Goal: Use online tool/utility: Utilize a website feature to perform a specific function

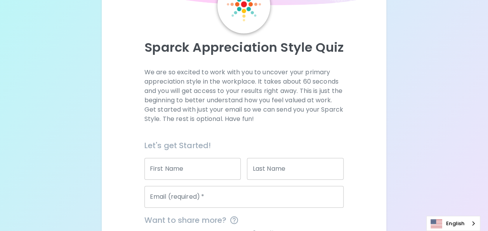
scroll to position [71, 0]
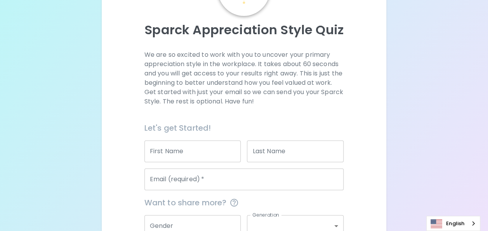
drag, startPoint x: 208, startPoint y: 153, endPoint x: 204, endPoint y: 158, distance: 6.1
click at [208, 153] on input "First Name" at bounding box center [193, 151] width 97 height 22
type input "ะ"
type input "thaninnat"
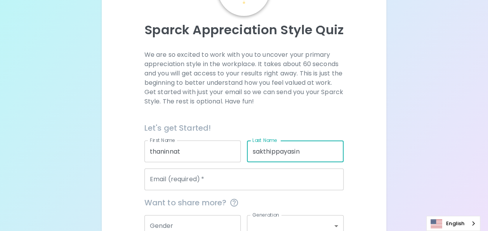
type input "sakthippayasin"
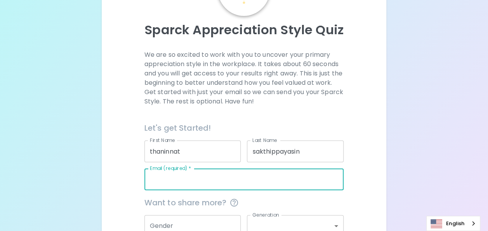
click at [201, 185] on input "Email (required)   *" at bounding box center [245, 179] width 200 height 22
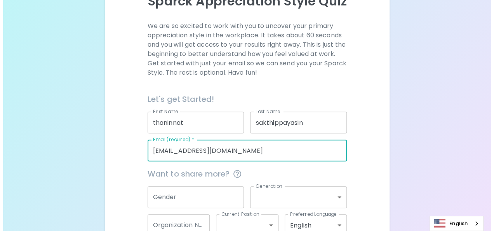
scroll to position [148, 0]
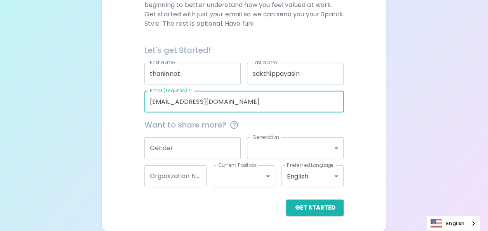
type input "[EMAIL_ADDRESS][DOMAIN_NAME]"
click at [180, 143] on input "Gender" at bounding box center [193, 148] width 97 height 22
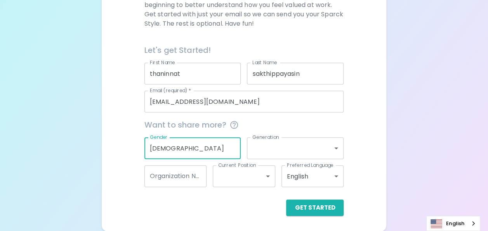
type input "[DEMOGRAPHIC_DATA]"
click at [261, 139] on label "Generation" at bounding box center [266, 137] width 27 height 7
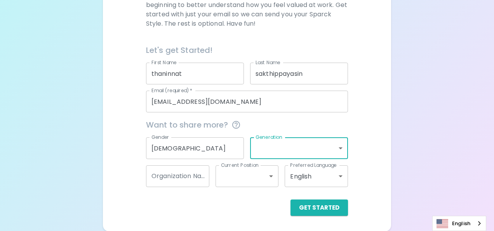
click at [276, 148] on body "Sparck Appreciation Style Quiz We are so excited to work with you to uncover yo…" at bounding box center [247, 42] width 494 height 380
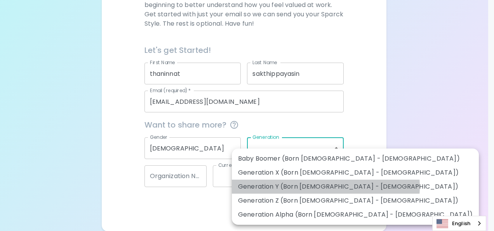
click at [326, 186] on li "Generation Y (Born [DEMOGRAPHIC_DATA] - [DEMOGRAPHIC_DATA])" at bounding box center [355, 186] width 247 height 14
type input "generation_y"
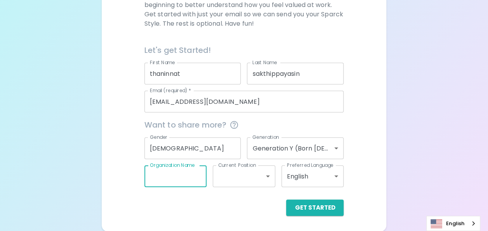
click at [196, 180] on input "Organization Name" at bounding box center [176, 176] width 63 height 22
type input "seagate"
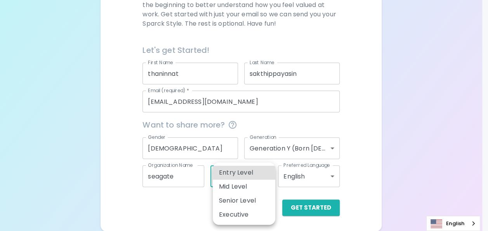
click at [254, 174] on body "Sparck Appreciation Style Quiz We are so excited to work with you to uncover yo…" at bounding box center [244, 42] width 488 height 380
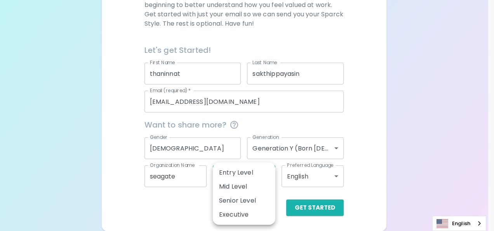
click at [177, 202] on div at bounding box center [247, 115] width 494 height 231
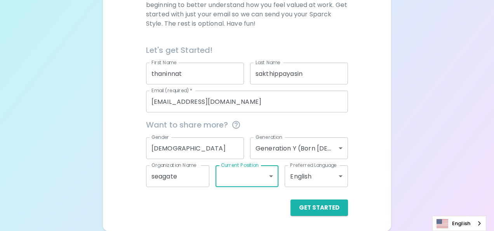
click at [253, 179] on body "Sparck Appreciation Style Quiz We are so excited to work with you to uncover yo…" at bounding box center [247, 42] width 494 height 380
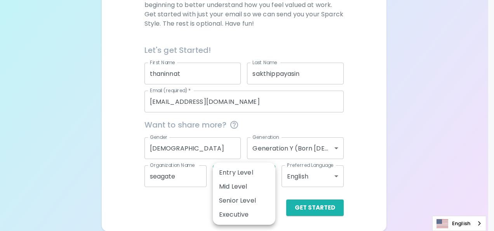
click at [193, 200] on div at bounding box center [247, 115] width 494 height 231
click at [268, 172] on body "Sparck Appreciation Style Quiz We are so excited to work with you to uncover yo…" at bounding box center [247, 42] width 494 height 380
click at [188, 204] on div at bounding box center [247, 115] width 494 height 231
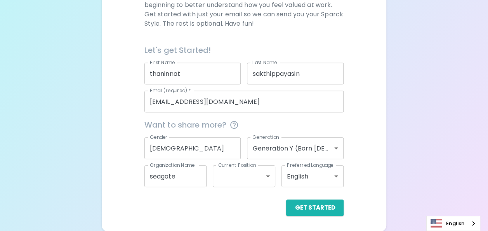
drag, startPoint x: 271, startPoint y: 192, endPoint x: 265, endPoint y: 184, distance: 10.8
click at [269, 192] on div "Get Started" at bounding box center [241, 201] width 206 height 29
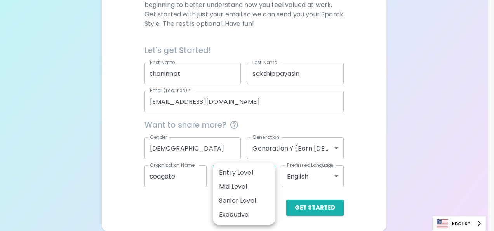
click at [265, 184] on body "Sparck Appreciation Style Quiz We are so excited to work with you to uncover yo…" at bounding box center [247, 42] width 494 height 380
click at [256, 189] on li "Mid Level" at bounding box center [244, 186] width 63 height 14
type input "mid_level"
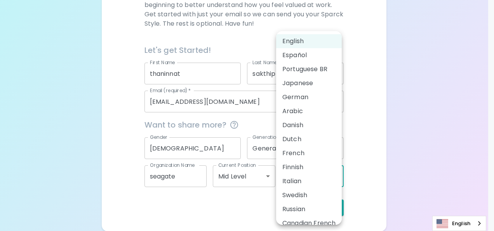
click at [308, 176] on body "Sparck Appreciation Style Quiz We are so excited to work with you to uncover yo…" at bounding box center [247, 42] width 494 height 380
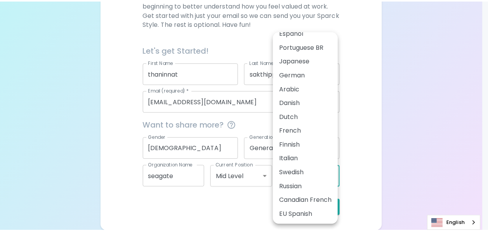
scroll to position [0, 0]
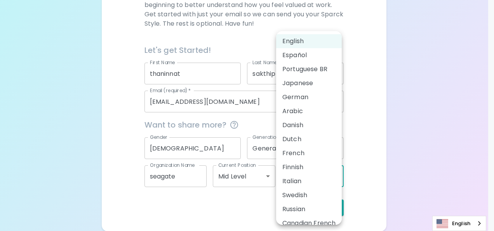
click at [386, 154] on div at bounding box center [247, 115] width 494 height 231
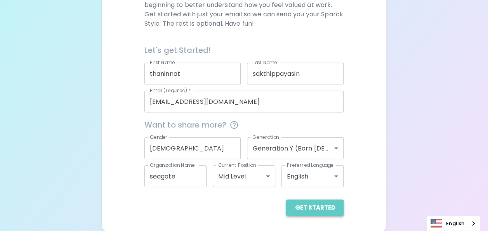
click at [329, 211] on button "Get Started" at bounding box center [314, 207] width 57 height 16
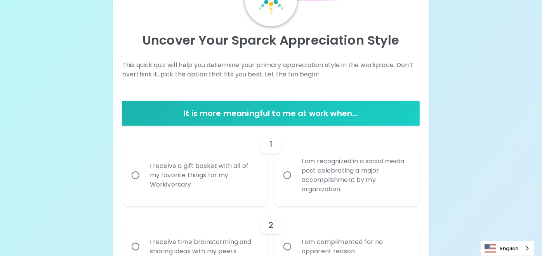
scroll to position [73, 0]
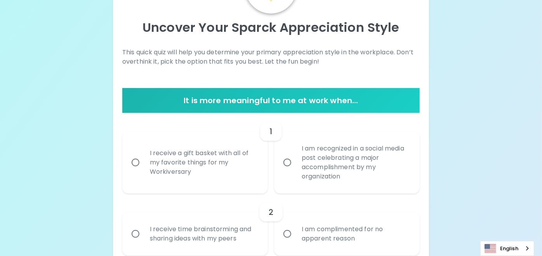
drag, startPoint x: 522, startPoint y: 0, endPoint x: 336, endPoint y: 61, distance: 195.8
click at [336, 61] on p "This quick quiz will help you determine your primary appreciation style in the …" at bounding box center [271, 57] width 298 height 19
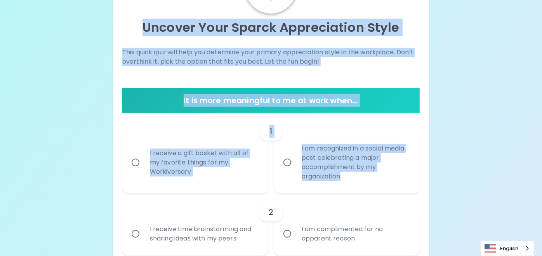
drag, startPoint x: 145, startPoint y: 26, endPoint x: 420, endPoint y: 192, distance: 321.0
drag, startPoint x: 420, startPoint y: 192, endPoint x: 374, endPoint y: 111, distance: 93.6
click at [374, 111] on div "It is more meaningful to me at work when..." at bounding box center [271, 100] width 298 height 25
click at [359, 92] on div "It is more meaningful to me at work when..." at bounding box center [271, 100] width 298 height 25
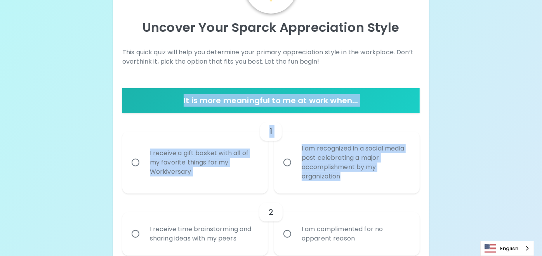
drag, startPoint x: 170, startPoint y: 98, endPoint x: 404, endPoint y: 176, distance: 246.8
drag, startPoint x: 404, startPoint y: 176, endPoint x: 357, endPoint y: 159, distance: 49.7
click at [353, 155] on div "I am recognized in a social media post celebrating a major accomplishment by my…" at bounding box center [356, 163] width 120 height 56
click at [296, 155] on input "I am recognized in a social media post celebrating a major accomplishment by my…" at bounding box center [287, 163] width 16 height 16
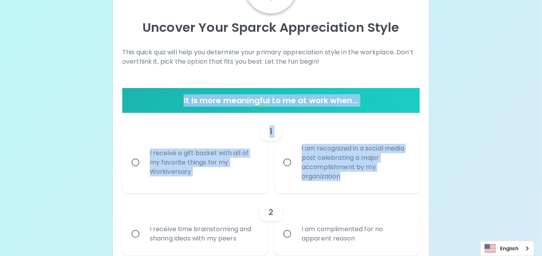
radio input "true"
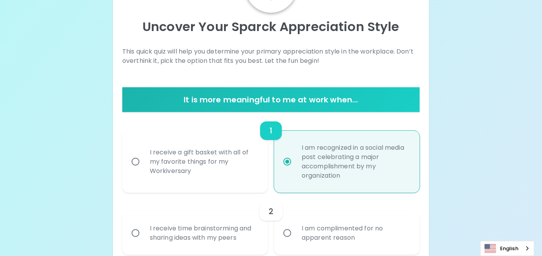
scroll to position [135, 0]
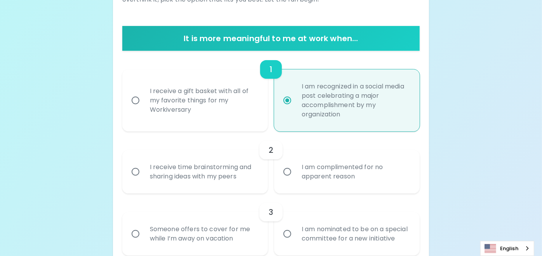
click at [199, 94] on div "I receive a gift basket with all of my favorite things for my Workiversary" at bounding box center [204, 100] width 120 height 47
click at [144, 94] on input "I receive a gift basket with all of my favorite things for my Workiversary" at bounding box center [135, 100] width 16 height 16
radio input "true"
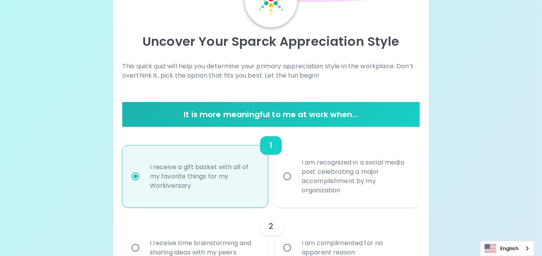
scroll to position [6, 0]
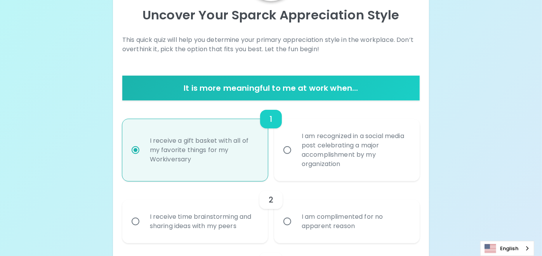
scroll to position [92, 0]
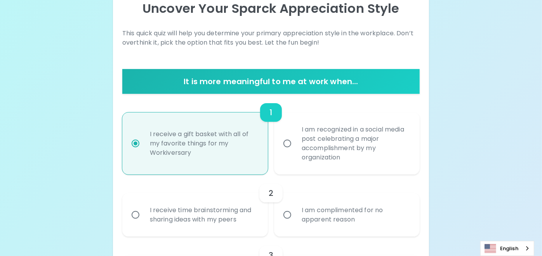
click at [375, 103] on div "1" at bounding box center [271, 112] width 298 height 19
click at [488, 230] on link "English" at bounding box center [507, 249] width 53 height 14
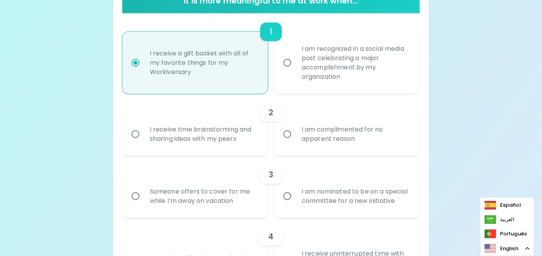
scroll to position [179, 0]
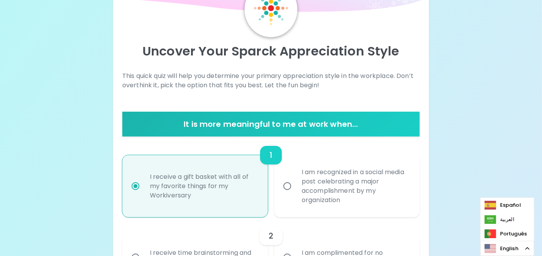
scroll to position [49, 0]
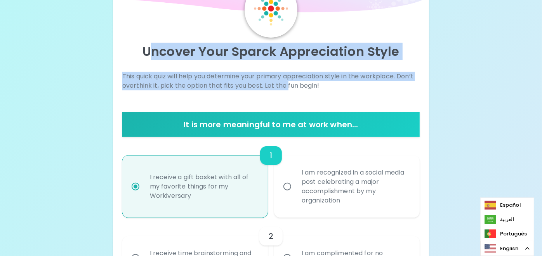
drag, startPoint x: 148, startPoint y: 50, endPoint x: 287, endPoint y: 82, distance: 142.6
click at [152, 54] on p "Uncover Your Sparck Appreciation Style" at bounding box center [271, 52] width 298 height 16
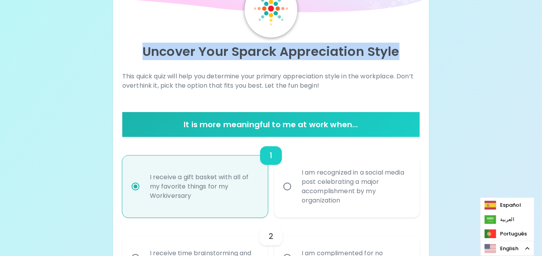
drag, startPoint x: 146, startPoint y: 53, endPoint x: 409, endPoint y: 63, distance: 263.6
click at [409, 63] on div "Uncover Your Sparck Appreciation Style" at bounding box center [271, 55] width 298 height 34
drag, startPoint x: 409, startPoint y: 63, endPoint x: 381, endPoint y: 57, distance: 29.0
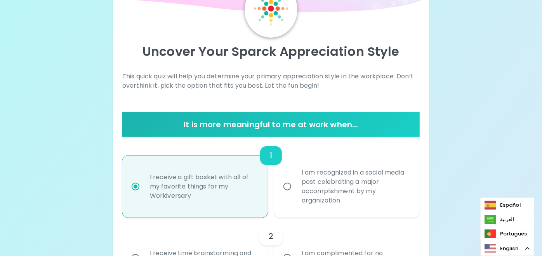
drag, startPoint x: 381, startPoint y: 57, endPoint x: 424, endPoint y: 191, distance: 140.8
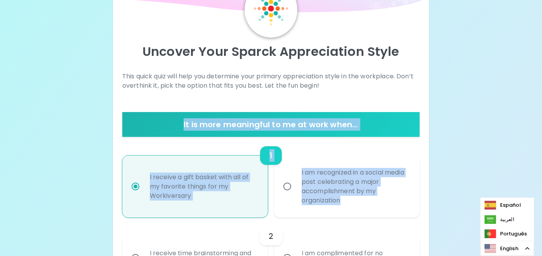
drag, startPoint x: 165, startPoint y: 126, endPoint x: 380, endPoint y: 212, distance: 232.2
copy div "It is more meaningful to me at work when... 1 I receive a gift basket with all …"
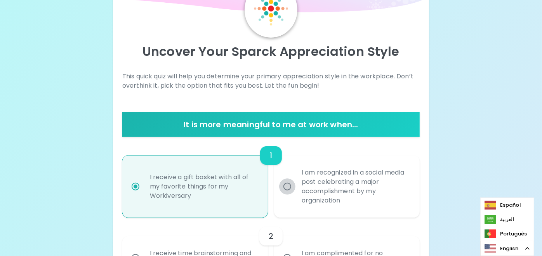
click at [291, 187] on input "I am recognized in a social media post celebrating a major accomplishment by my…" at bounding box center [287, 187] width 16 height 16
radio input "true"
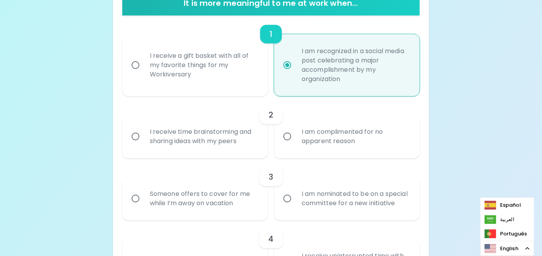
scroll to position [179, 0]
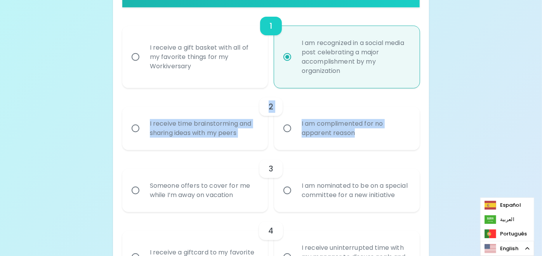
drag, startPoint x: 139, startPoint y: 111, endPoint x: 389, endPoint y: 136, distance: 251.4
click at [389, 136] on div "2 I receive time brainstorming and sharing ideas with my peers I am complimente…" at bounding box center [271, 119] width 298 height 62
copy div "2 I receive time brainstorming and sharing ideas with my peers I am complimente…"
click at [138, 130] on input "I receive time brainstorming and sharing ideas with my peers" at bounding box center [135, 128] width 16 height 16
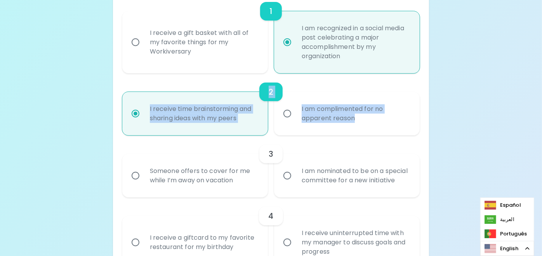
scroll to position [241, 0]
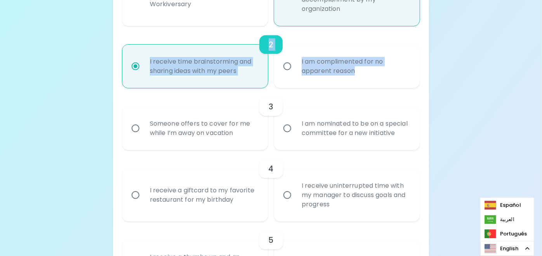
radio input "true"
click at [420, 40] on div "2" at bounding box center [271, 44] width 298 height 19
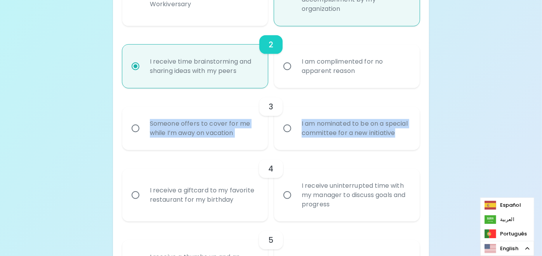
drag, startPoint x: 133, startPoint y: 118, endPoint x: 361, endPoint y: 142, distance: 228.8
click at [361, 142] on div "Someone offers to cover for me while I’m away on vacation I am nominated to be …" at bounding box center [268, 126] width 304 height 50
copy div "Someone offers to cover for me while I’m away on vacation I am nominated to be …"
click at [145, 139] on div "Someone offers to cover for me while I’m away on vacation" at bounding box center [204, 128] width 120 height 37
click at [144, 137] on input "Someone offers to cover for me while I’m away on vacation" at bounding box center [135, 128] width 16 height 16
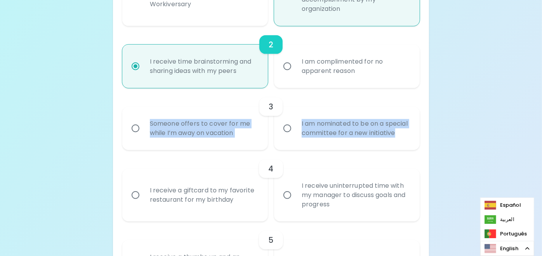
radio input "false"
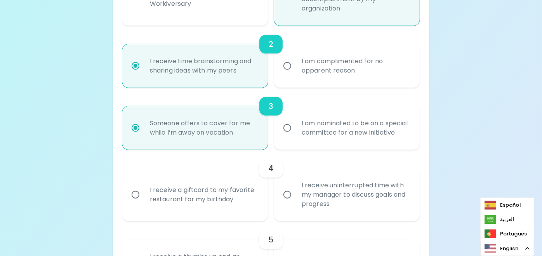
scroll to position [303, 0]
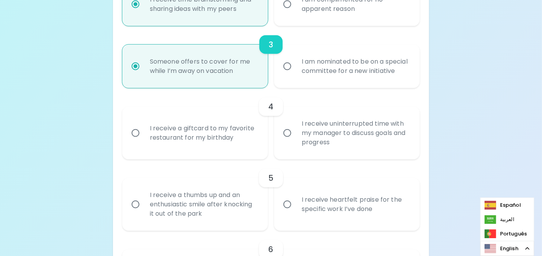
radio input "true"
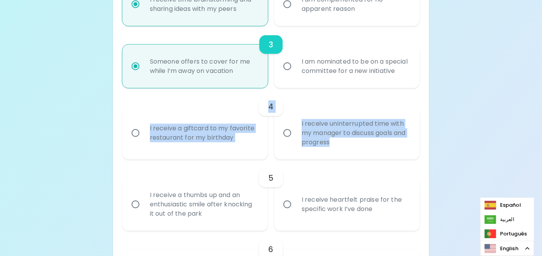
drag, startPoint x: 141, startPoint y: 111, endPoint x: 385, endPoint y: 160, distance: 249.2
click at [385, 160] on div "4 I receive a giftcard to my favorite restaurant for my birthday I receive unin…" at bounding box center [271, 123] width 298 height 71
copy div "4 I receive a giftcard to my favorite restaurant for my birthday I receive unin…"
click at [178, 151] on div "I receive a giftcard to my favorite restaurant for my birthday" at bounding box center [204, 133] width 120 height 37
click at [144, 141] on input "I receive a giftcard to my favorite restaurant for my birthday" at bounding box center [135, 133] width 16 height 16
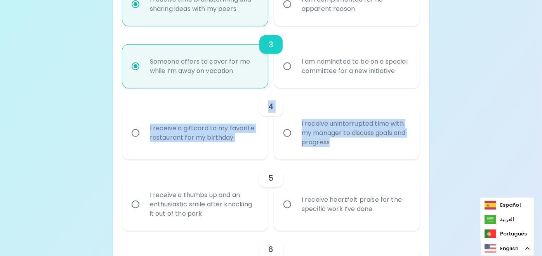
radio input "false"
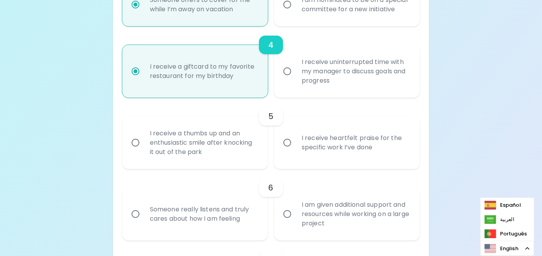
scroll to position [365, 0]
radio input "true"
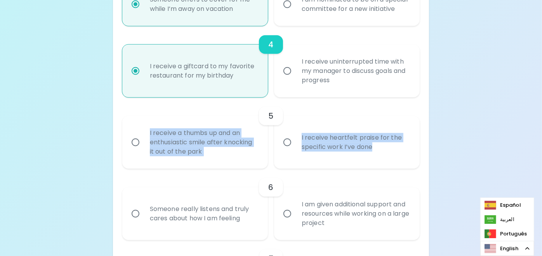
drag, startPoint x: 121, startPoint y: 130, endPoint x: 385, endPoint y: 166, distance: 267.0
click at [385, 166] on div "I receive a thumbs up and an enthusiastic smile after knocking it out of the pa…" at bounding box center [268, 139] width 304 height 59
copy div "I receive a thumbs up and an enthusiastic smile after knocking it out of the pa…"
click at [291, 151] on input "I receive heartfelt praise for the specific work I’ve done" at bounding box center [287, 142] width 16 height 16
radio input "false"
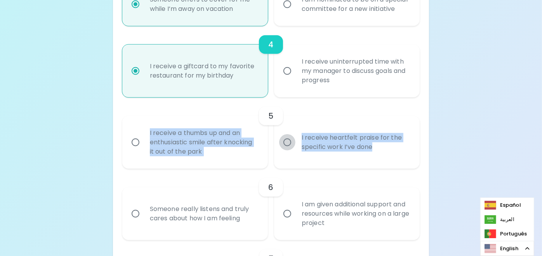
radio input "false"
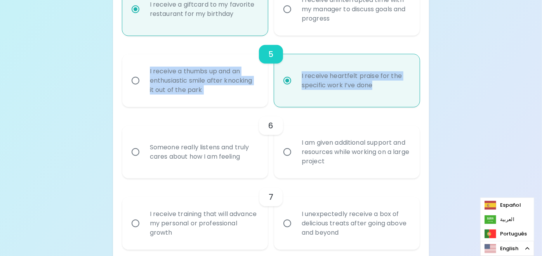
scroll to position [427, 0]
radio input "true"
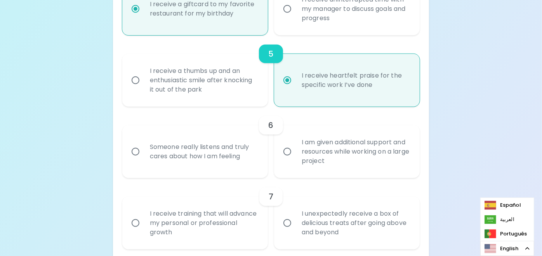
click at [488, 113] on div "Uncover Your Sparck Appreciation Style This quick quiz will help you determine …" at bounding box center [271, 212] width 542 height 1278
click at [404, 52] on div "5 I receive a thumbs up and an enthusiastic smile after knocking it out of the …" at bounding box center [271, 70] width 298 height 71
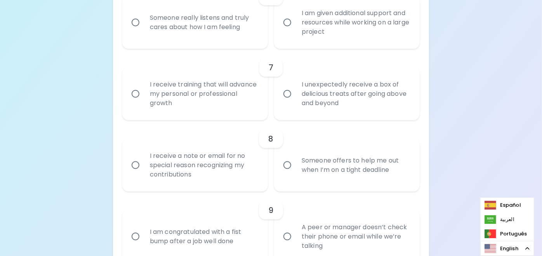
scroll to position [514, 0]
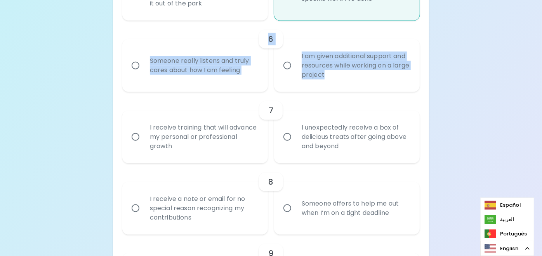
drag, startPoint x: 128, startPoint y: 56, endPoint x: 382, endPoint y: 83, distance: 254.7
click at [382, 83] on div "6 Someone really listens and truly cares about how I am feeling I am given addi…" at bounding box center [271, 56] width 298 height 71
copy div "6 Someone really listens and truly cares about how I am feeling I am given addi…"
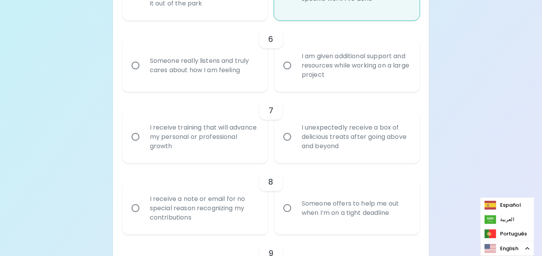
click at [296, 134] on div "I unexpectedly receive a box of delicious treats after going above and beyond" at bounding box center [356, 137] width 120 height 47
click at [296, 134] on input "I unexpectedly receive a box of delicious treats after going above and beyond" at bounding box center [287, 137] width 16 height 16
radio input "false"
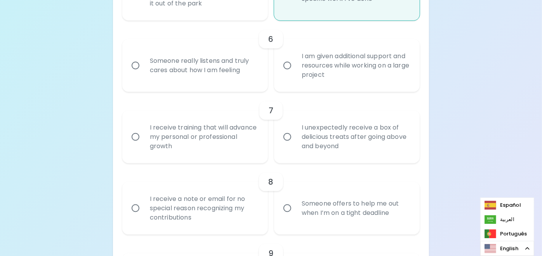
radio input "false"
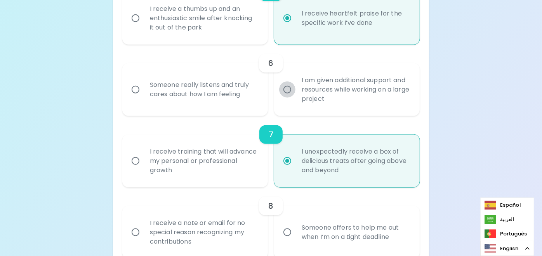
radio input "true"
click at [287, 98] on input "I am given additional support and resources while working on a large project" at bounding box center [287, 90] width 16 height 16
radio input "false"
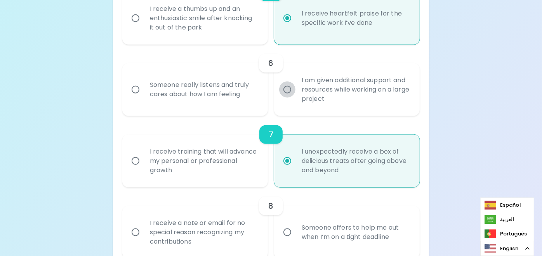
radio input "false"
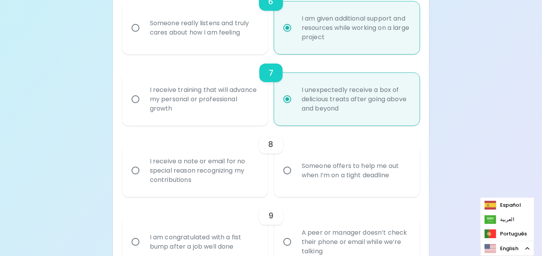
scroll to position [552, 0]
radio input "true"
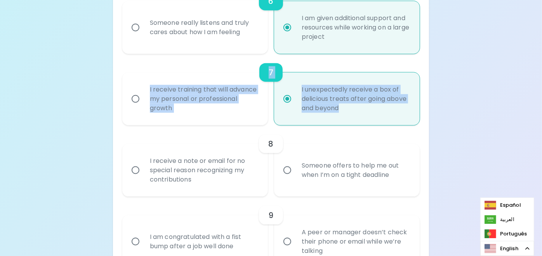
drag, startPoint x: 132, startPoint y: 85, endPoint x: 390, endPoint y: 128, distance: 262.2
click at [390, 125] on div "7 I receive training that will advance my personal or professional growth I une…" at bounding box center [271, 89] width 298 height 71
copy div "7 I receive training that will advance my personal or professional growth I une…"
click at [187, 101] on div "I receive training that will advance my personal or professional growth" at bounding box center [204, 99] width 120 height 47
click at [144, 101] on input "I receive training that will advance my personal or professional growth" at bounding box center [135, 99] width 16 height 16
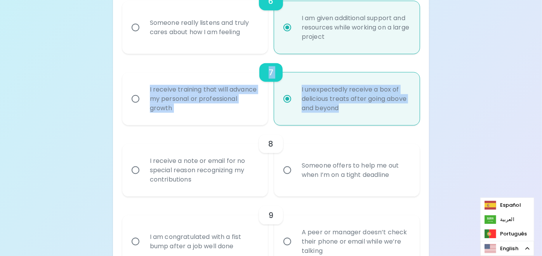
radio input "false"
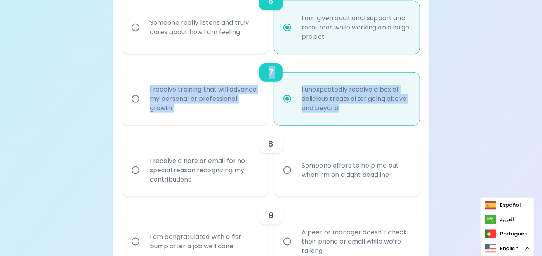
radio input "false"
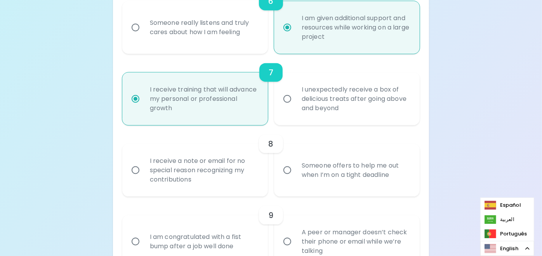
radio input "true"
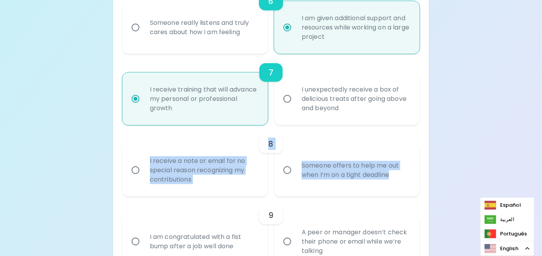
drag, startPoint x: 126, startPoint y: 156, endPoint x: 420, endPoint y: 203, distance: 297.1
click at [420, 197] on div "8 I receive a note or email for no special reason recognizing my contributions …" at bounding box center [271, 160] width 298 height 71
copy div "8 I receive a note or email for no special reason recognizing my contributions …"
click at [291, 179] on input "Someone offers to help me out when I’m on a tight deadline" at bounding box center [287, 170] width 16 height 16
radio input "false"
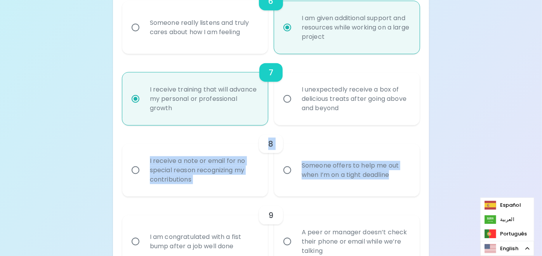
radio input "false"
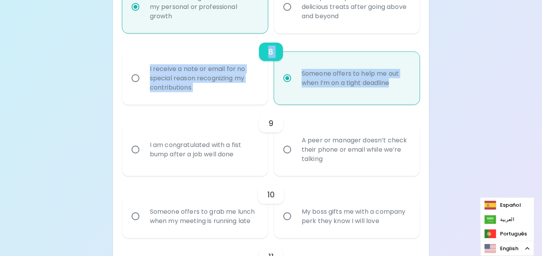
scroll to position [657, 0]
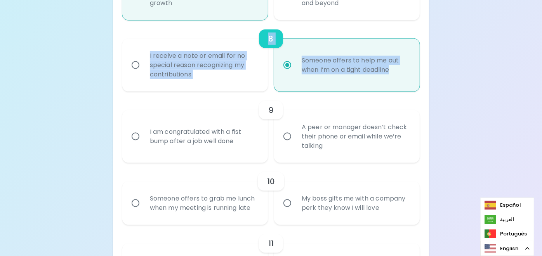
radio input "true"
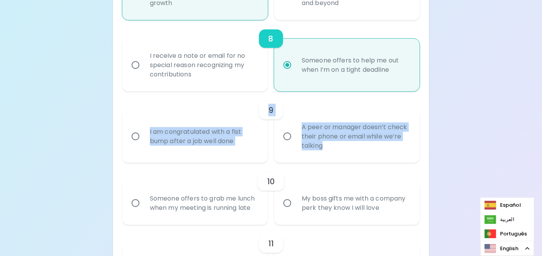
drag, startPoint x: 134, startPoint y: 124, endPoint x: 383, endPoint y: 162, distance: 251.5
click at [383, 162] on div "9 I am congratulated with a fist bump after a job well done A peer or manager d…" at bounding box center [271, 127] width 298 height 71
copy div "9 I am congratulated with a fist bump after a job well done A peer or manager d…"
click at [167, 138] on div "I am congratulated with a fist bump after a job well done" at bounding box center [204, 136] width 120 height 37
click at [144, 138] on input "I am congratulated with a fist bump after a job well done" at bounding box center [135, 137] width 16 height 16
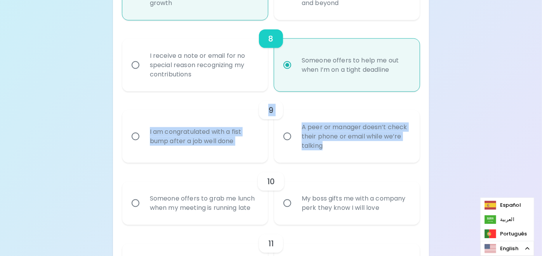
radio input "false"
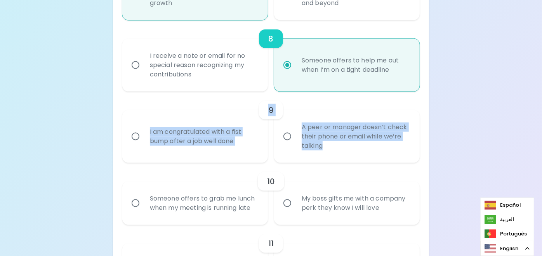
radio input "false"
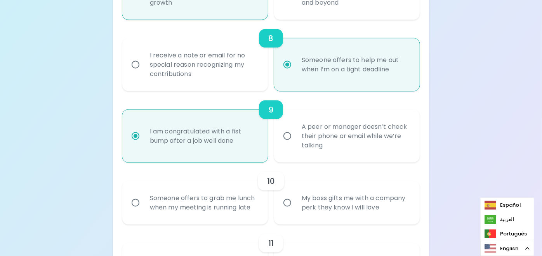
scroll to position [719, 0]
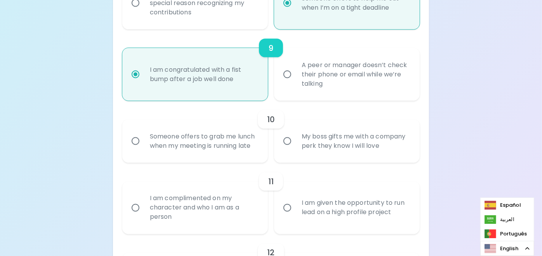
radio input "true"
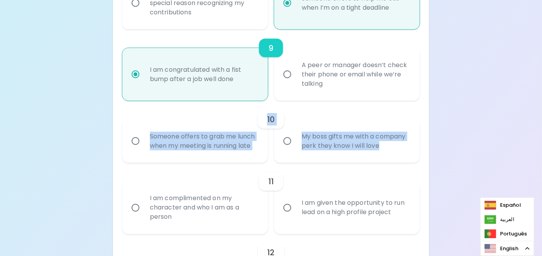
drag, startPoint x: 138, startPoint y: 132, endPoint x: 387, endPoint y: 163, distance: 251.0
click at [387, 163] on div "10 Someone offers to grab me lunch when my meeting is running late My boss gift…" at bounding box center [271, 132] width 298 height 62
copy div "10 Someone offers to grab me lunch when my meeting is running late My boss gift…"
click at [314, 154] on div "My boss gifts me with a company perk they know I will love" at bounding box center [356, 141] width 120 height 37
click at [296, 150] on input "My boss gifts me with a company perk they know I will love" at bounding box center [287, 141] width 16 height 16
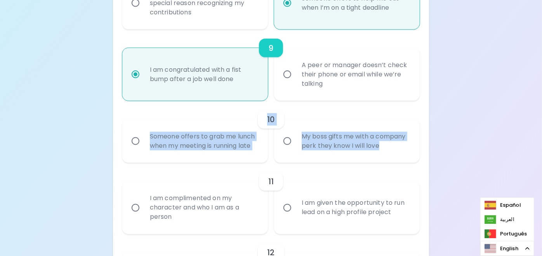
radio input "false"
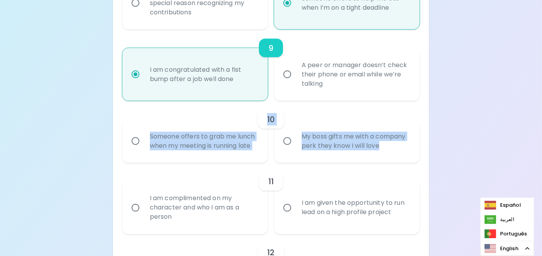
radio input "false"
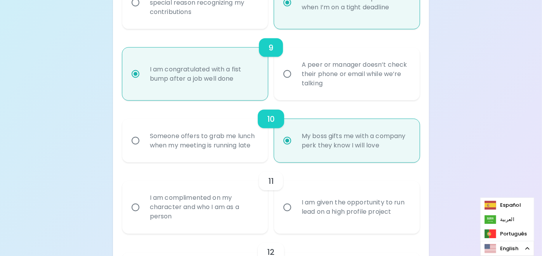
scroll to position [781, 0]
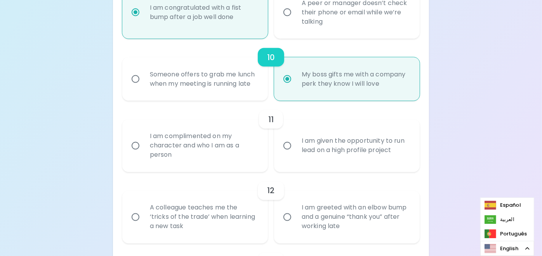
radio input "true"
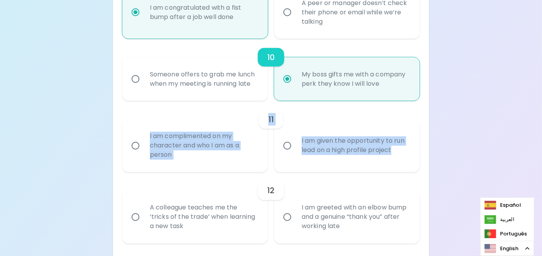
drag, startPoint x: 127, startPoint y: 135, endPoint x: 406, endPoint y: 171, distance: 281.3
click at [406, 171] on div "11 I am complimented on my character and who I am as a person I am given the op…" at bounding box center [271, 136] width 298 height 71
click at [166, 161] on div "I am complimented on my character and who I am as a person" at bounding box center [204, 146] width 120 height 47
click at [144, 154] on input "I am complimented on my character and who I am as a person" at bounding box center [135, 146] width 16 height 16
radio input "false"
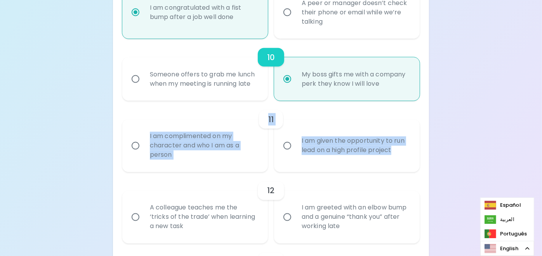
radio input "false"
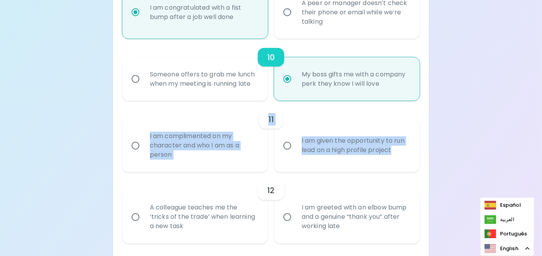
radio input "false"
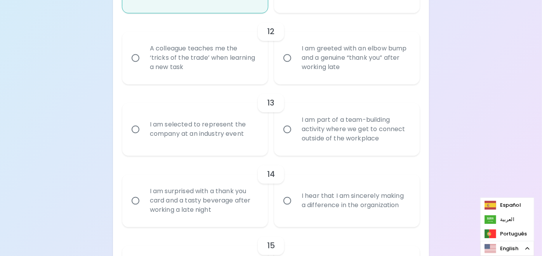
scroll to position [930, 0]
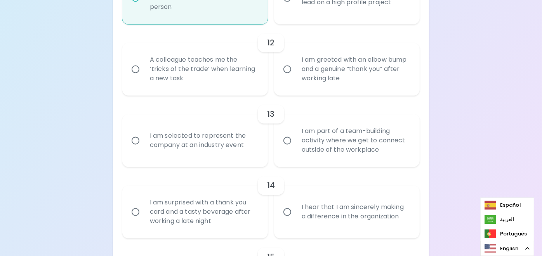
radio input "true"
drag, startPoint x: 392, startPoint y: 96, endPoint x: 401, endPoint y: 118, distance: 23.9
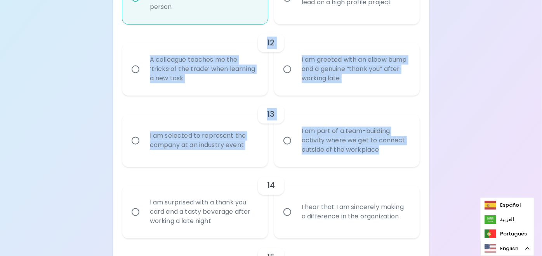
drag, startPoint x: 125, startPoint y: 54, endPoint x: 409, endPoint y: 160, distance: 303.3
click at [201, 77] on div "A colleague teaches me the ‘tricks of the trade’ when learning a new task" at bounding box center [204, 69] width 120 height 47
click at [144, 77] on input "A colleague teaches me the ‘tricks of the trade’ when learning a new task" at bounding box center [135, 69] width 16 height 16
radio input "false"
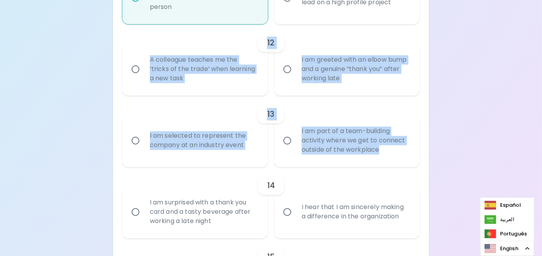
radio input "false"
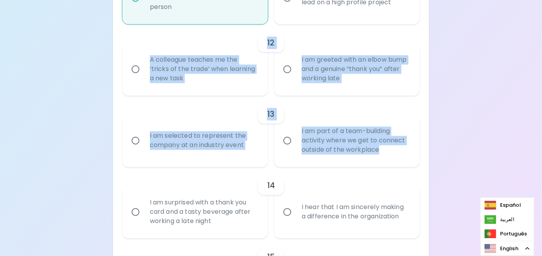
radio input "false"
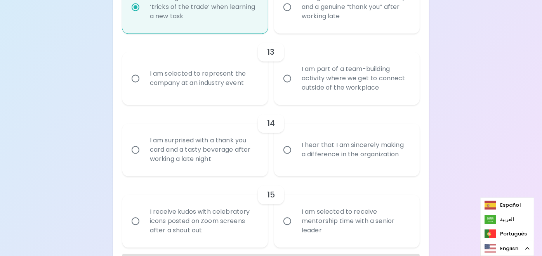
radio input "true"
click at [283, 87] on input "I am part of a team-building activity where we get to connect outside of the wo…" at bounding box center [287, 78] width 16 height 16
radio input "false"
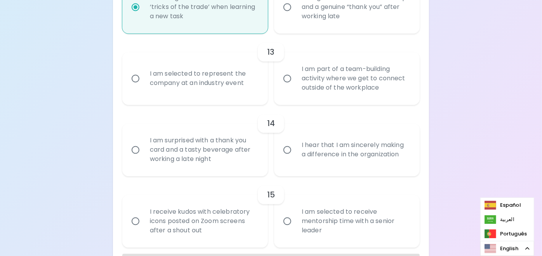
radio input "false"
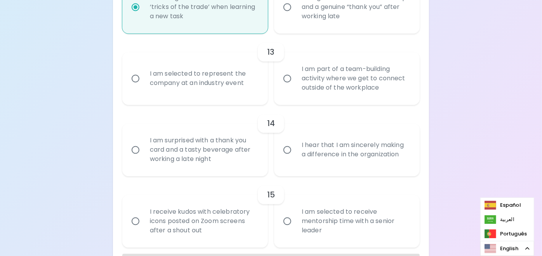
radio input "false"
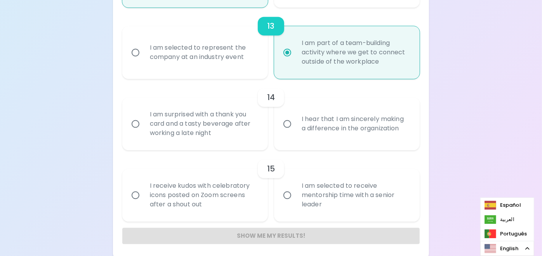
scroll to position [1030, 0]
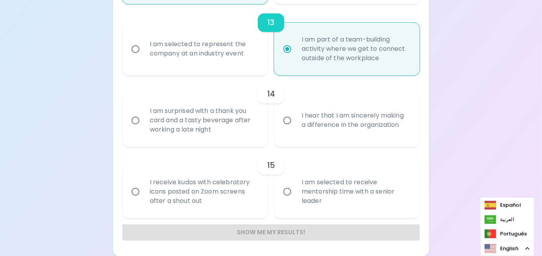
radio input "true"
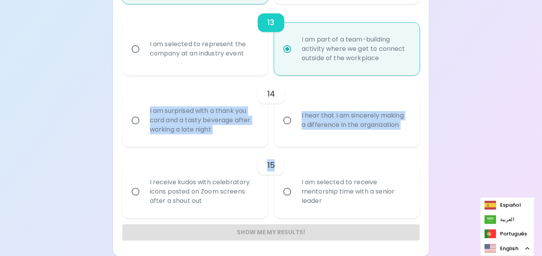
drag, startPoint x: 121, startPoint y: 92, endPoint x: 307, endPoint y: 164, distance: 199.6
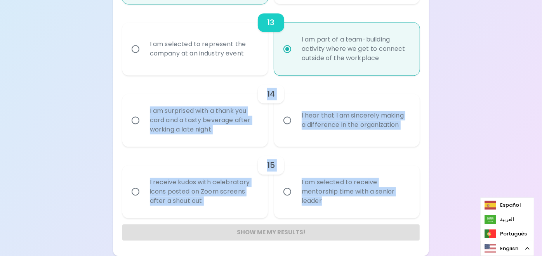
drag, startPoint x: 160, startPoint y: 86, endPoint x: 363, endPoint y: 211, distance: 238.2
click at [341, 118] on div "I hear that I am sincerely making a difference in the organization" at bounding box center [356, 120] width 120 height 37
click at [296, 118] on input "I hear that I am sincerely making a difference in the organization" at bounding box center [287, 120] width 16 height 16
radio input "false"
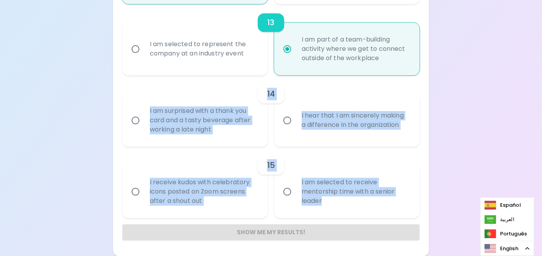
radio input "false"
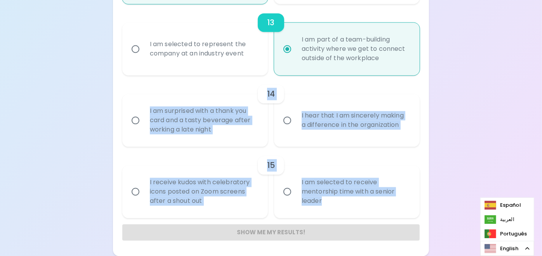
radio input "false"
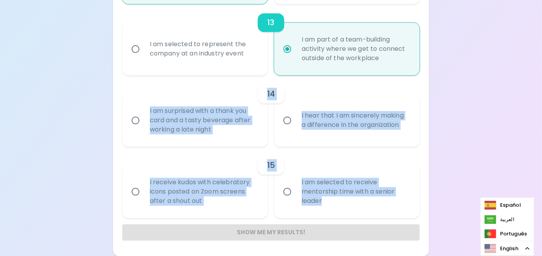
radio input "false"
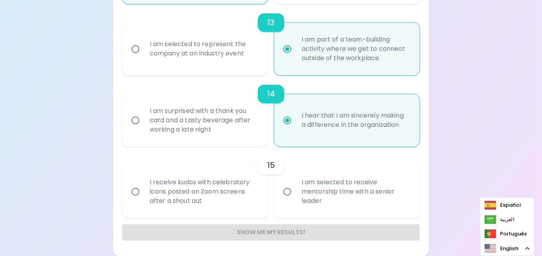
radio input "true"
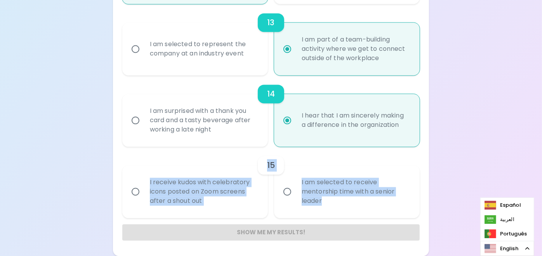
drag, startPoint x: 122, startPoint y: 160, endPoint x: 371, endPoint y: 200, distance: 252.0
click at [371, 200] on div "15 I receive kudos with celebratory icons posted on Zoom screens after a shout …" at bounding box center [271, 182] width 298 height 71
click at [275, 180] on label "I am selected to receive mentorship time with a senior leader" at bounding box center [343, 191] width 146 height 53
click at [279, 184] on input "I am selected to receive mentorship time with a senior leader" at bounding box center [287, 192] width 16 height 16
radio input "false"
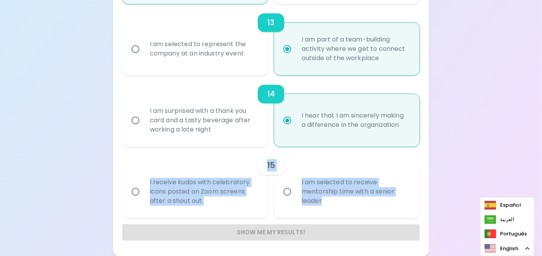
radio input "false"
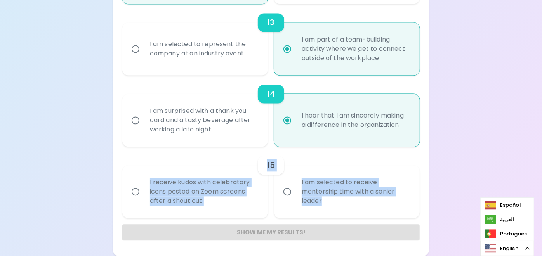
radio input "false"
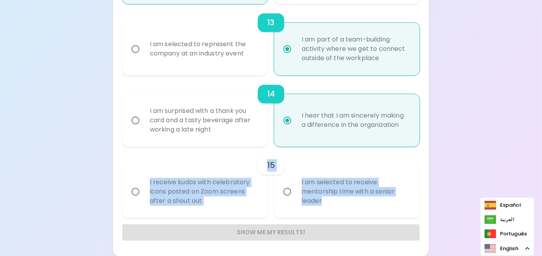
radio input "false"
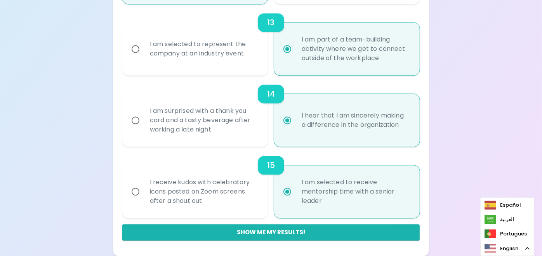
click at [288, 193] on input "I am selected to receive mentorship time with a senior leader" at bounding box center [287, 192] width 16 height 16
radio input "true"
click at [286, 230] on button "Show me my results!" at bounding box center [271, 233] width 298 height 16
radio input "false"
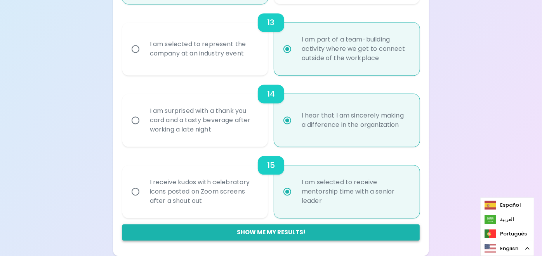
radio input "false"
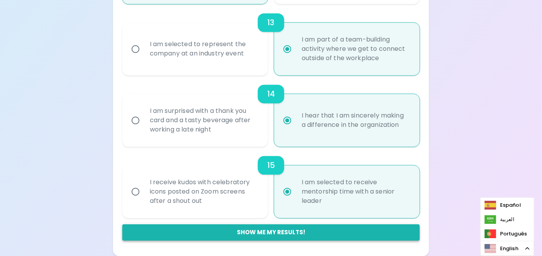
radio input "false"
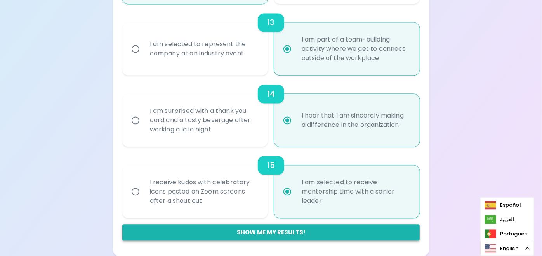
radio input "false"
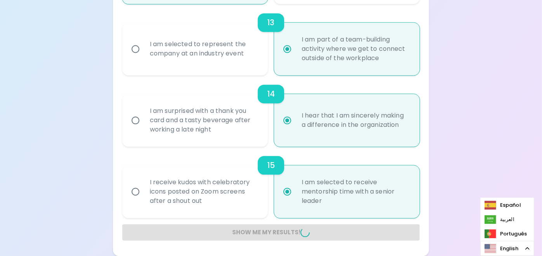
radio input "false"
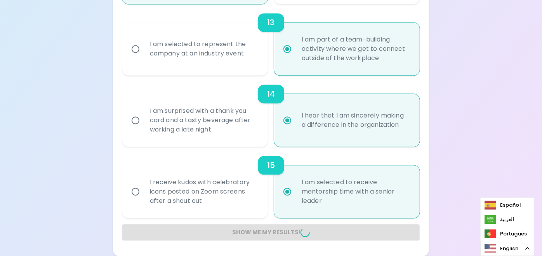
radio input "false"
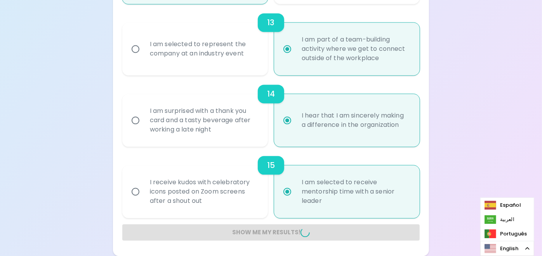
radio input "false"
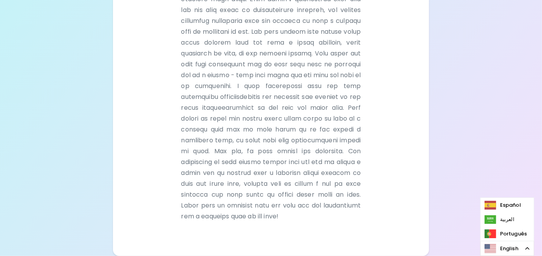
scroll to position [0, 0]
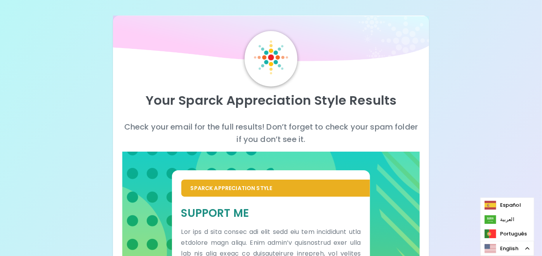
click at [241, 103] on p "Your Sparck Appreciation Style Results" at bounding box center [271, 101] width 298 height 16
click at [265, 49] on img at bounding box center [271, 57] width 34 height 34
drag, startPoint x: 183, startPoint y: 212, endPoint x: 251, endPoint y: 214, distance: 68.0
click at [251, 214] on h5 "Support Me" at bounding box center [271, 213] width 180 height 14
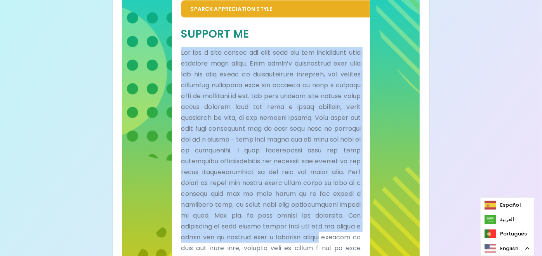
scroll to position [255, 0]
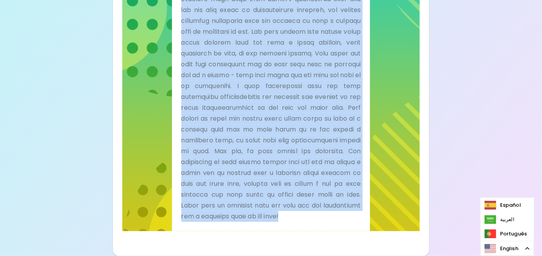
drag, startPoint x: 181, startPoint y: 101, endPoint x: 373, endPoint y: 220, distance: 225.6
click at [376, 222] on div "Sparck Appreciation Style Support Me" at bounding box center [271, 70] width 298 height 324
